Goal: Find specific page/section: Find specific page/section

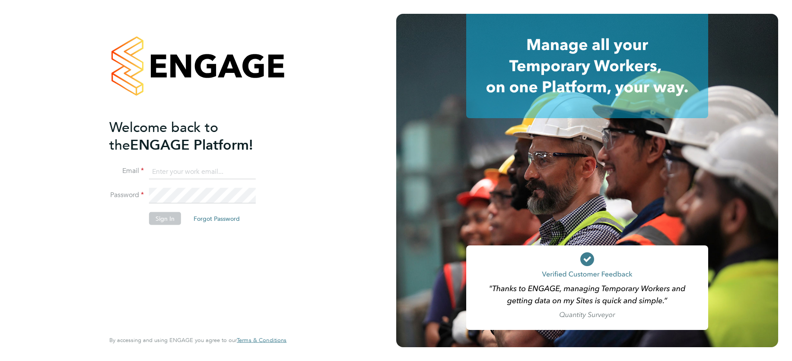
click at [214, 171] on input at bounding box center [202, 172] width 107 height 16
click at [200, 173] on input at bounding box center [202, 172] width 107 height 16
type input "support@engagelabs.io"
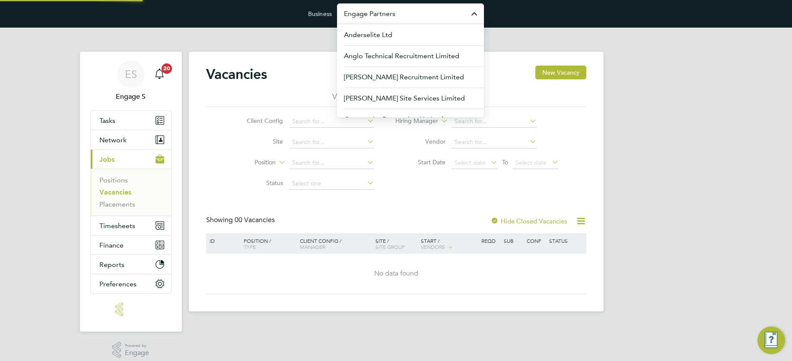
click at [395, 12] on input "Engage Partners" at bounding box center [410, 13] width 147 height 20
type input "P"
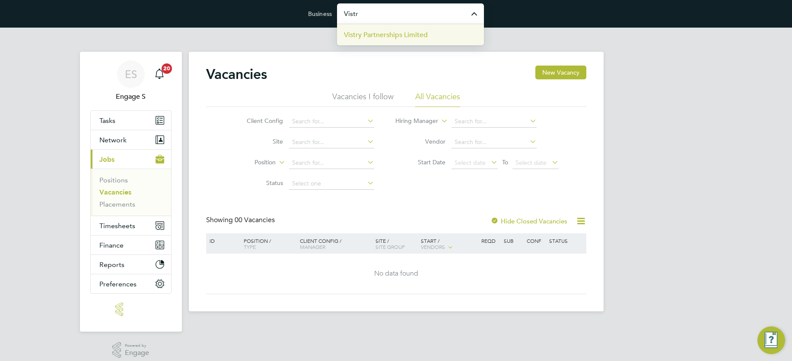
click at [382, 33] on span "Vistry Partnerships Limited" at bounding box center [386, 35] width 84 height 10
type input "Vistry Partnerships Limited"
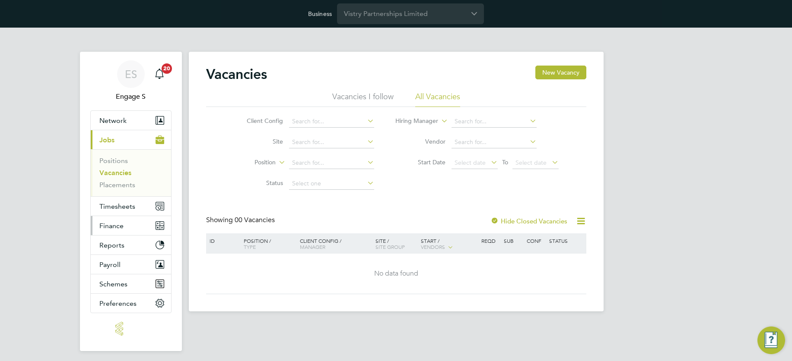
click at [114, 225] on span "Finance" at bounding box center [111, 226] width 24 height 8
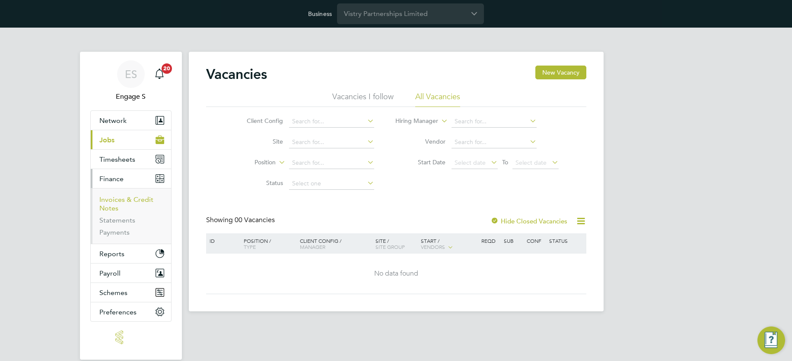
click at [122, 199] on link "Invoices & Credit Notes" at bounding box center [126, 204] width 54 height 17
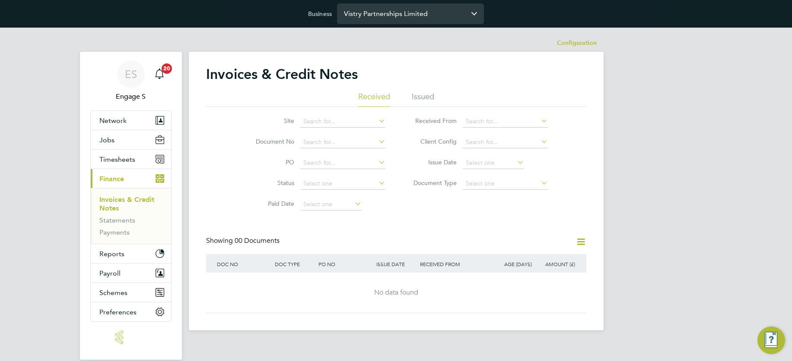
click at [374, 11] on input "Vistry Partnerships Limited" at bounding box center [410, 13] width 147 height 20
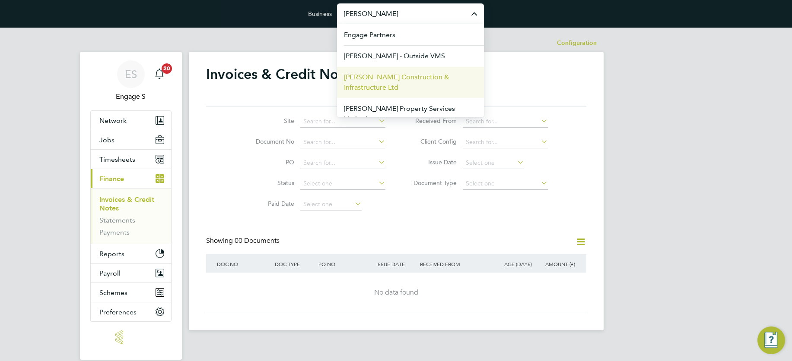
click at [382, 81] on span "[PERSON_NAME] Construction & Infrastructure Ltd" at bounding box center [410, 82] width 133 height 21
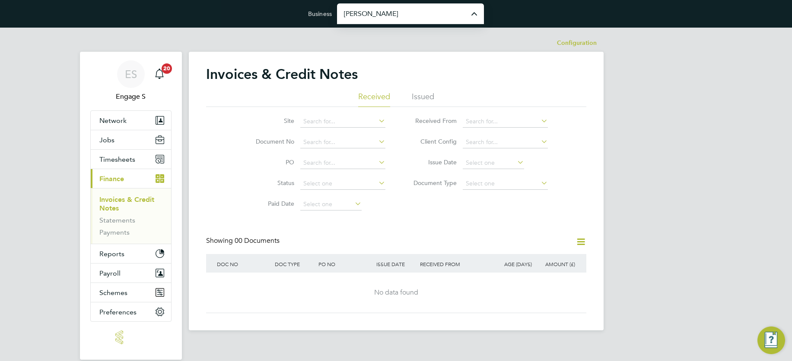
type input "[PERSON_NAME] Construction & Infrastructure Ltd"
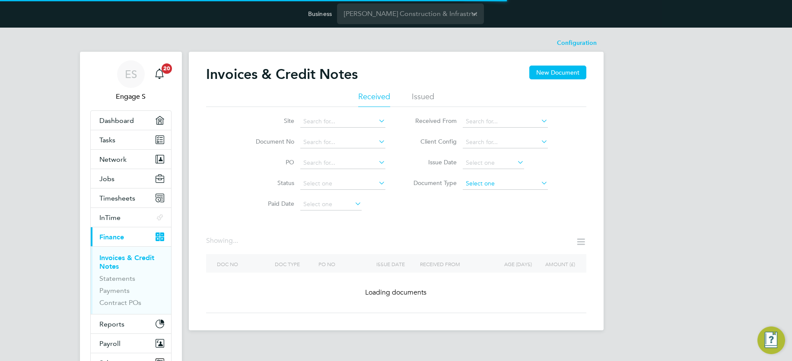
click at [499, 184] on input at bounding box center [504, 184] width 85 height 12
click at [493, 203] on li "Credit notes" at bounding box center [505, 206] width 86 height 11
type input "Credit notes"
click at [580, 240] on icon at bounding box center [580, 242] width 11 height 11
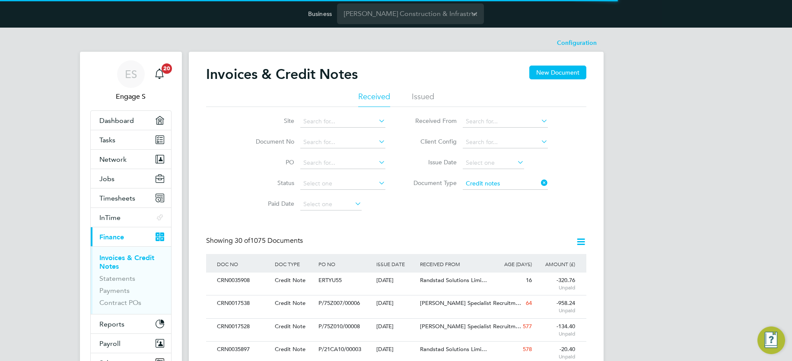
click at [581, 240] on icon at bounding box center [580, 242] width 11 height 11
